Goal: Information Seeking & Learning: Learn about a topic

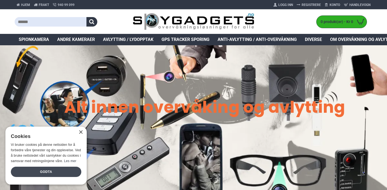
click at [54, 170] on div "Godta" at bounding box center [46, 172] width 70 height 10
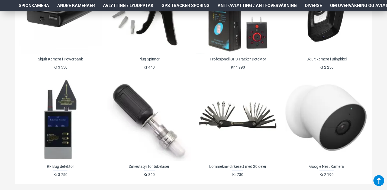
scroll to position [395, 0]
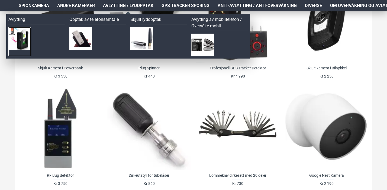
click at [21, 40] on img at bounding box center [19, 38] width 23 height 23
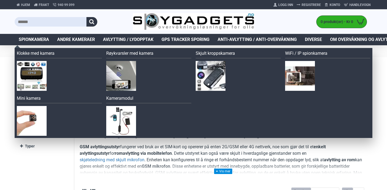
click at [40, 39] on span "Spionkamera" at bounding box center [34, 39] width 30 height 7
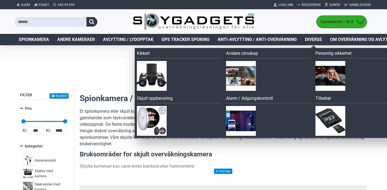
click at [315, 40] on span "Diverse" at bounding box center [313, 39] width 17 height 7
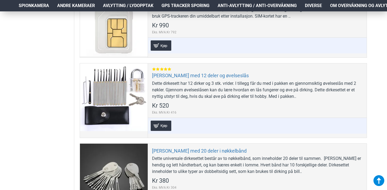
scroll to position [401, 0]
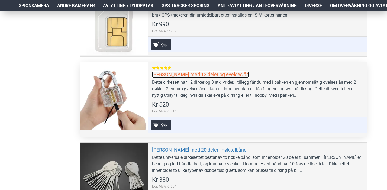
click at [173, 76] on link "[PERSON_NAME] med 12 deler og øvelseslås" at bounding box center [200, 74] width 97 height 6
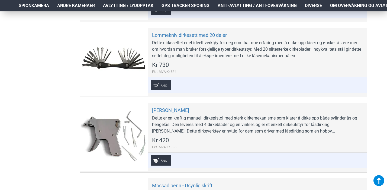
scroll to position [1436, 0]
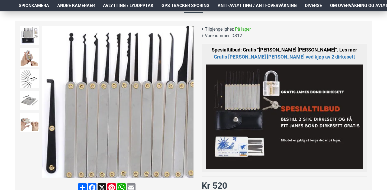
scroll to position [66, 0]
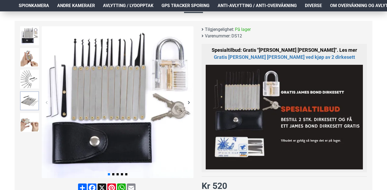
click at [30, 105] on img at bounding box center [29, 100] width 19 height 19
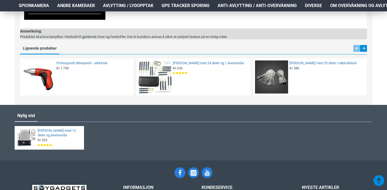
scroll to position [444, 0]
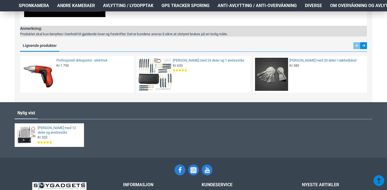
click at [108, 37] on div "Produktet skal kun benyttes i henhold til gjeldende lover og forskrifter. Det e…" at bounding box center [124, 33] width 208 height 5
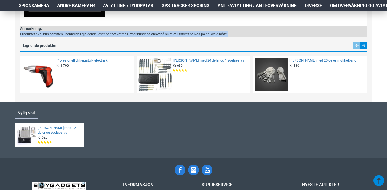
click at [108, 37] on div "Produktet skal kun benyttes i henhold til gjeldende lover og forskrifter. Det e…" at bounding box center [124, 33] width 208 height 5
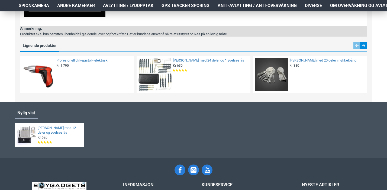
click at [99, 37] on div "Produktet skal kun benyttes i henhold til gjeldende lover og forskrifter. Det e…" at bounding box center [124, 33] width 208 height 5
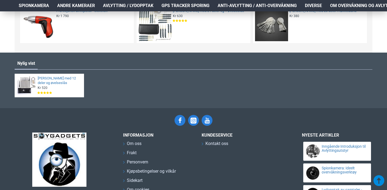
scroll to position [498, 0]
